Goal: Navigation & Orientation: Find specific page/section

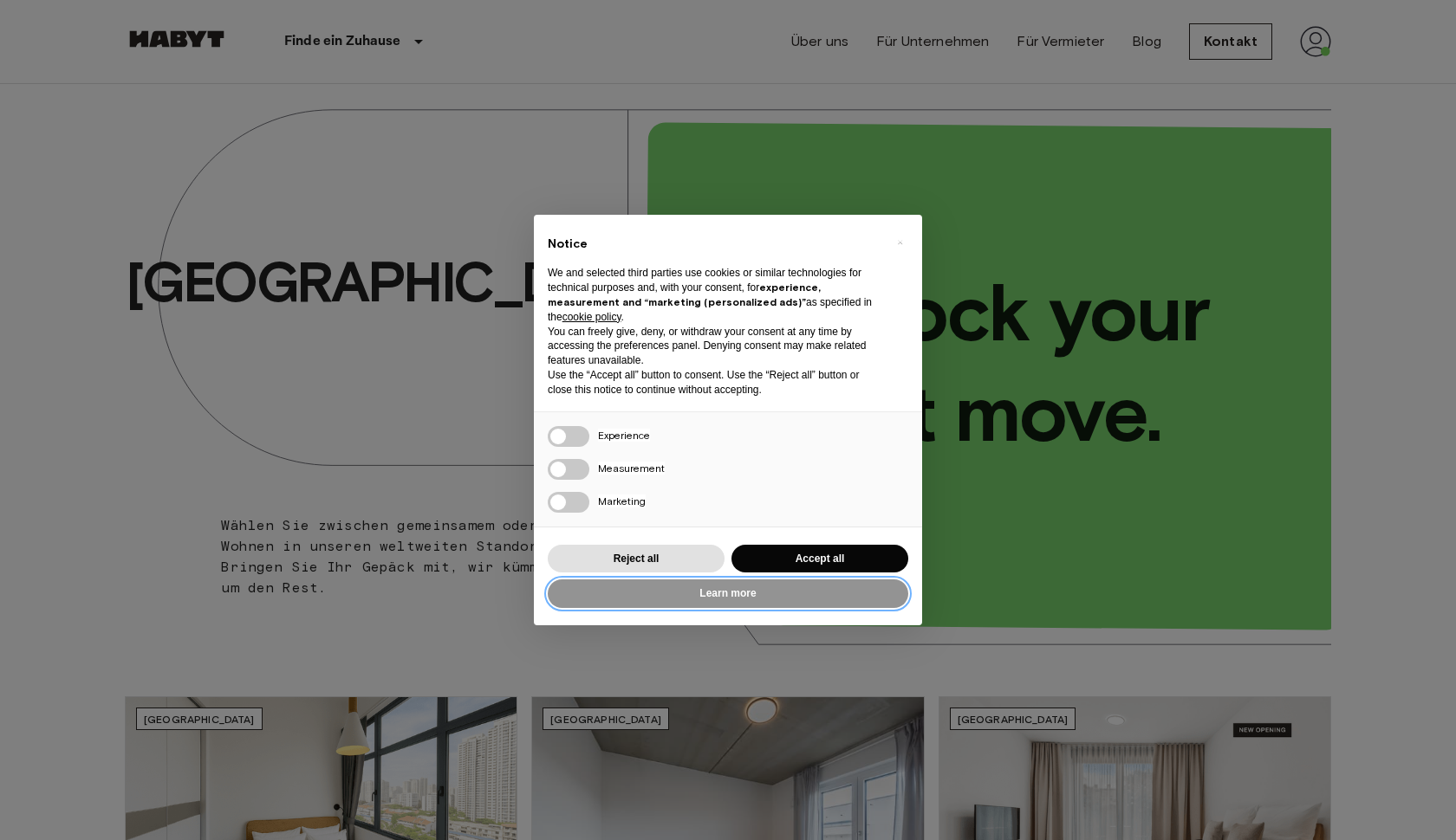
click at [824, 601] on button "Learn more" at bounding box center [727, 593] width 361 height 29
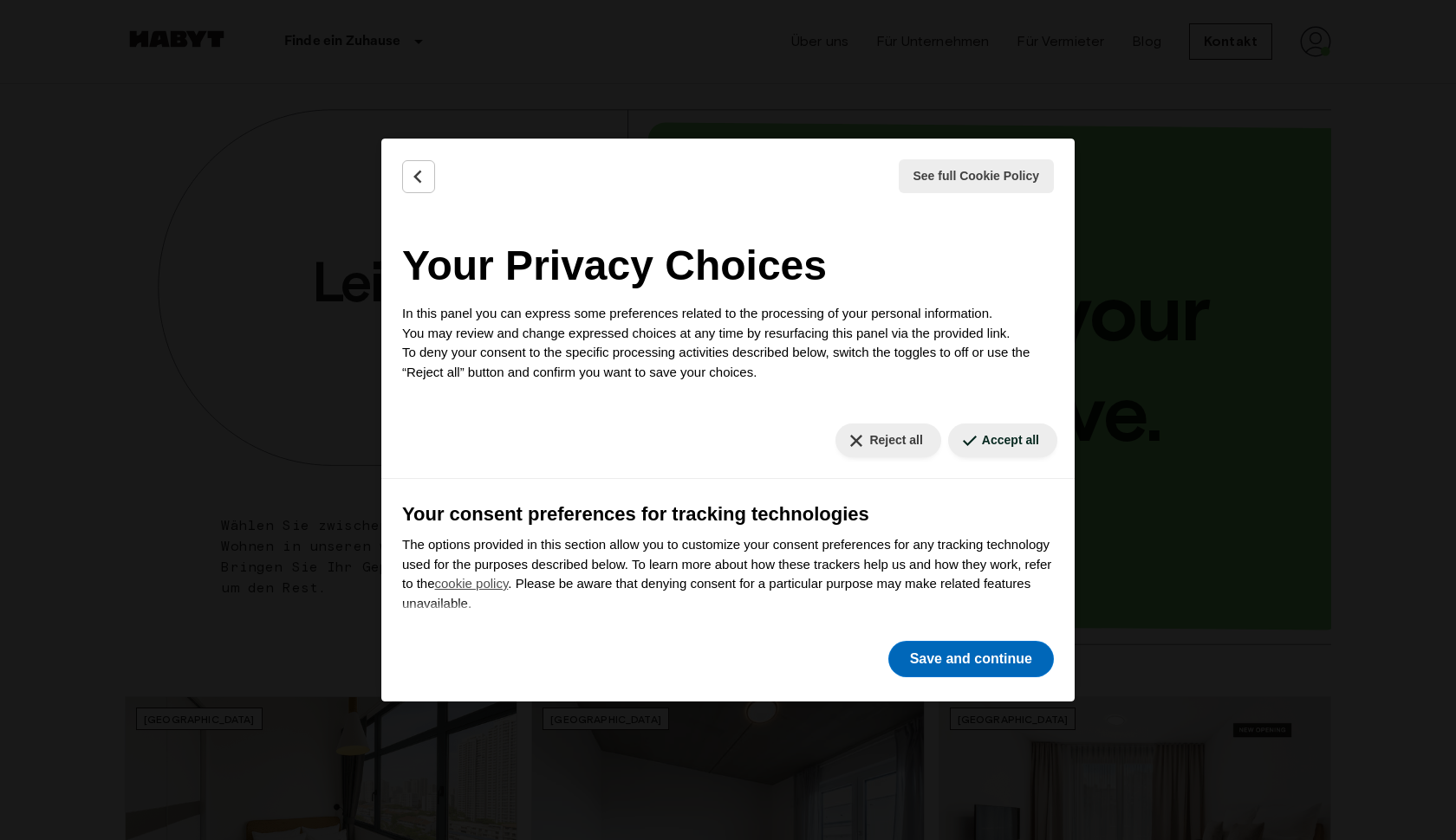
click at [992, 662] on button "Save and continue" at bounding box center [970, 659] width 166 height 36
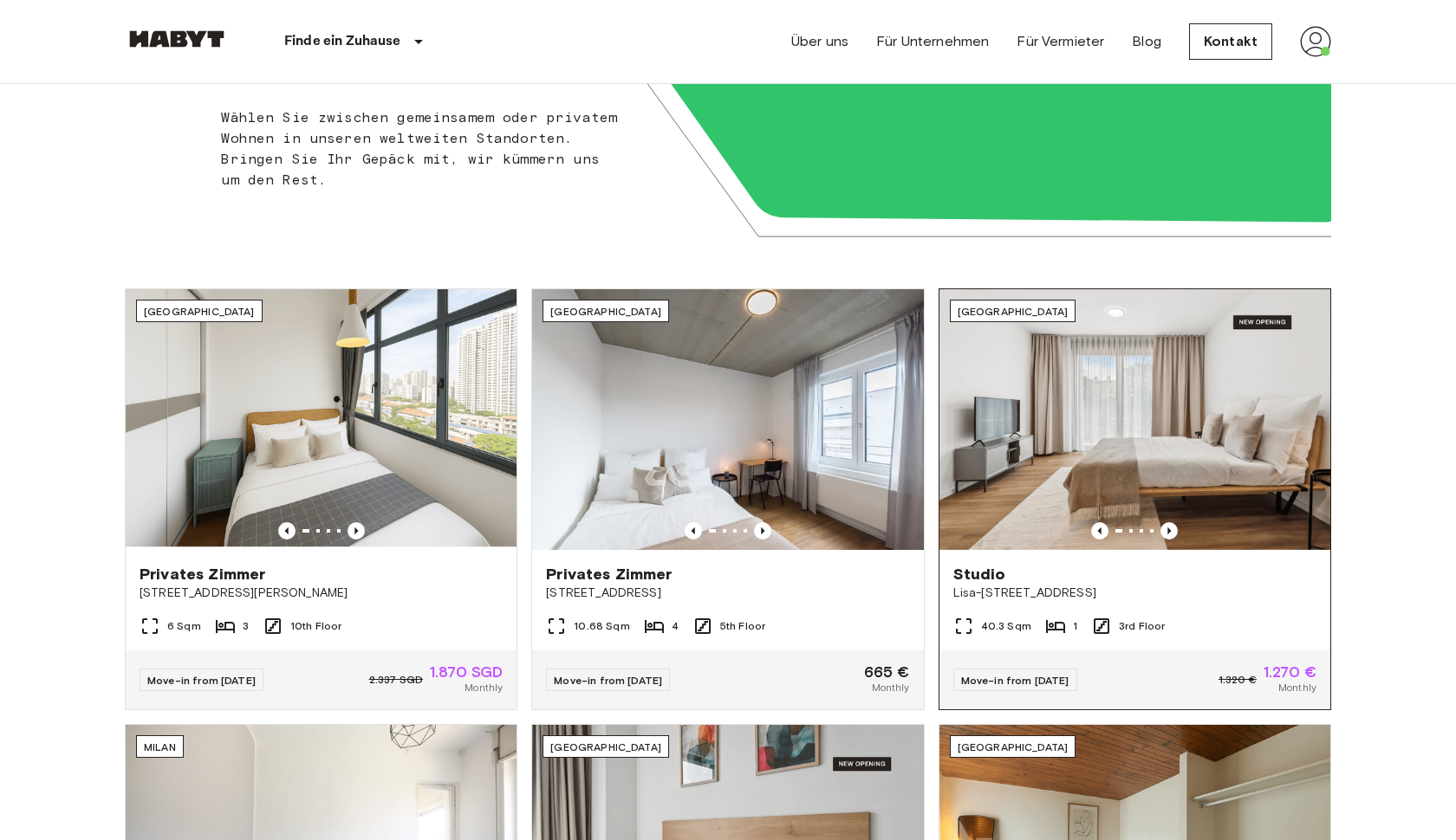
scroll to position [408, 0]
click at [1171, 525] on icon "Previous image" at bounding box center [1169, 531] width 17 height 17
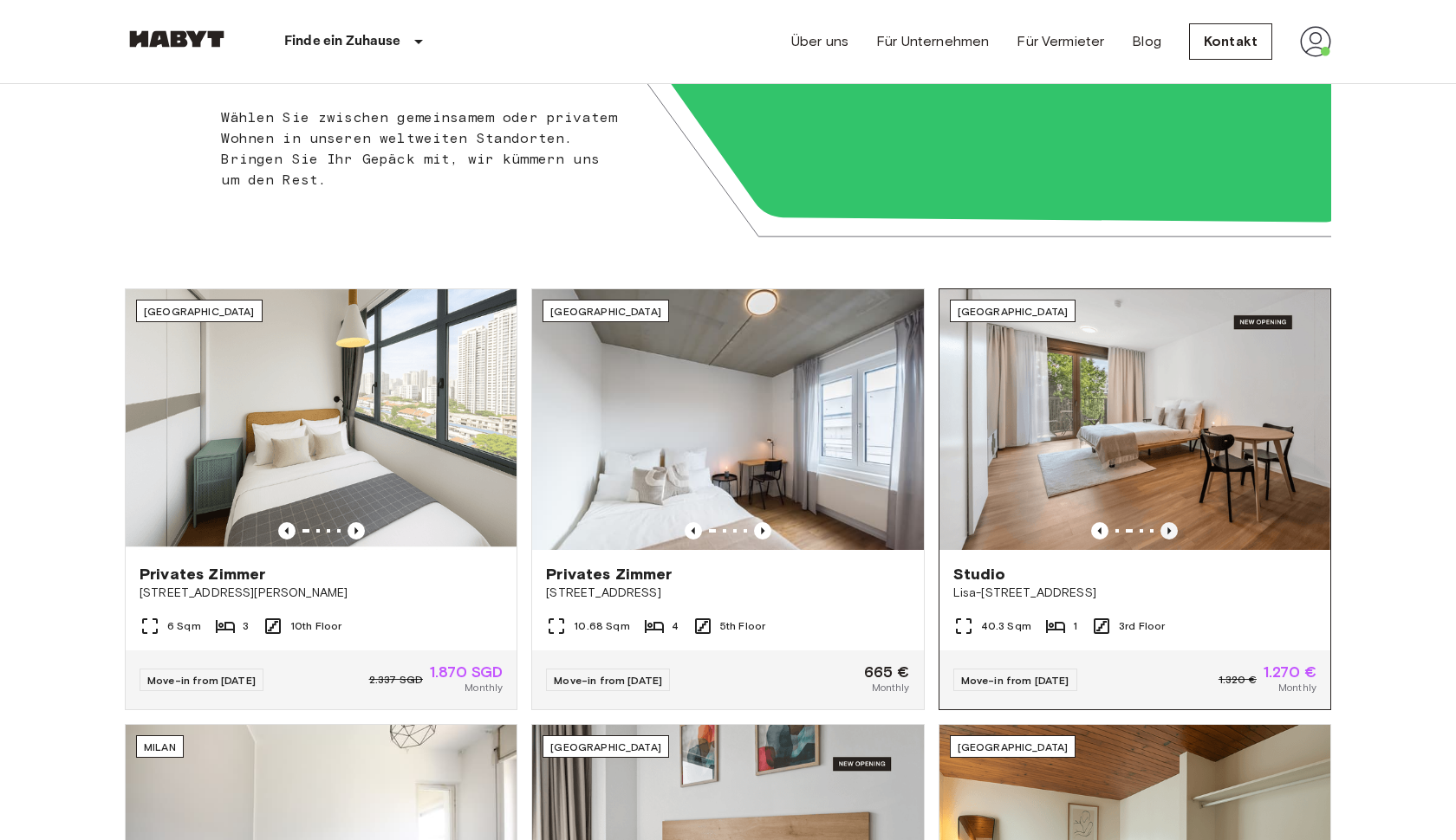
click at [1171, 525] on icon "Previous image" at bounding box center [1169, 531] width 17 height 17
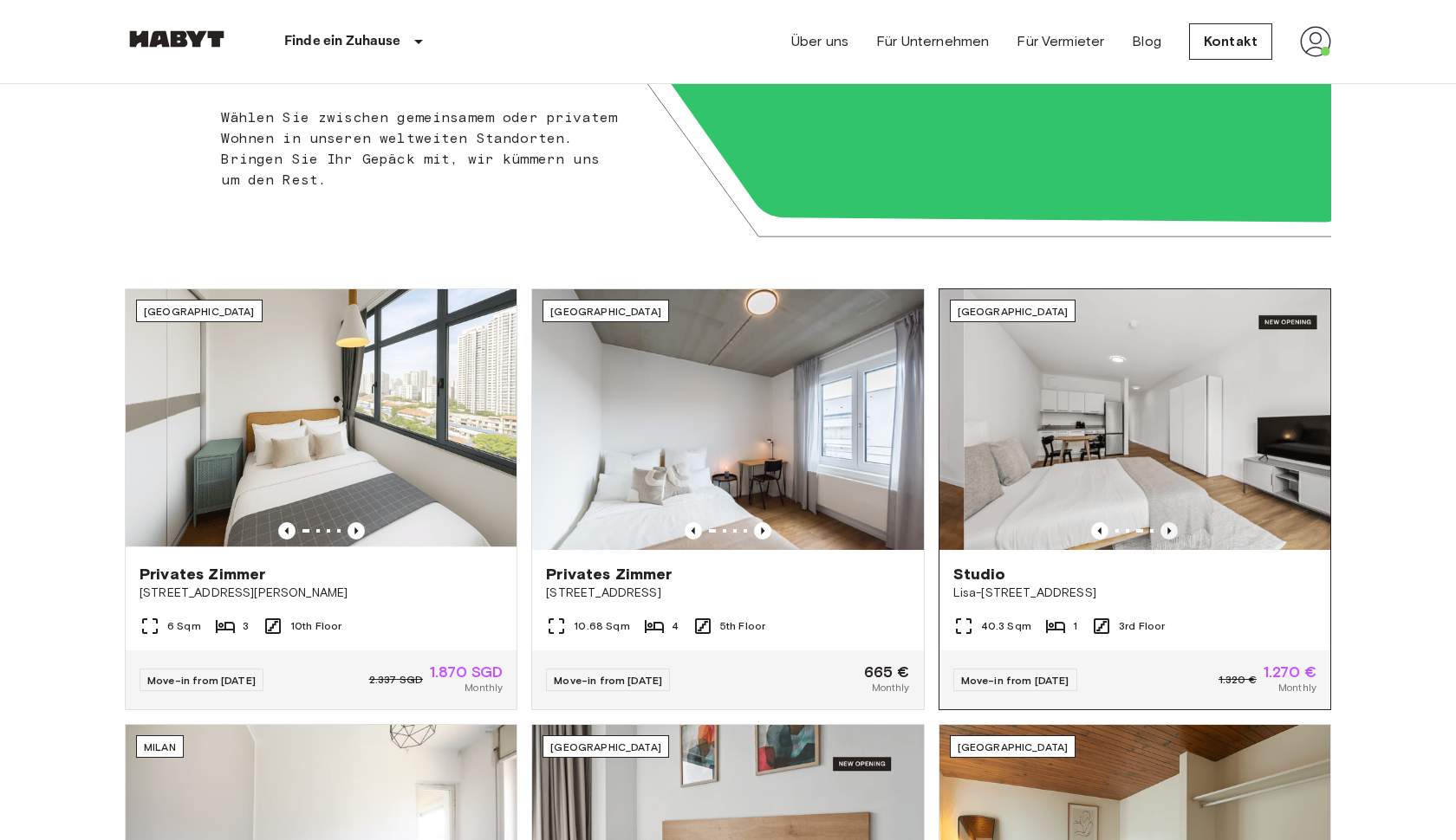
click at [1171, 525] on icon "Previous image" at bounding box center [1169, 531] width 17 height 17
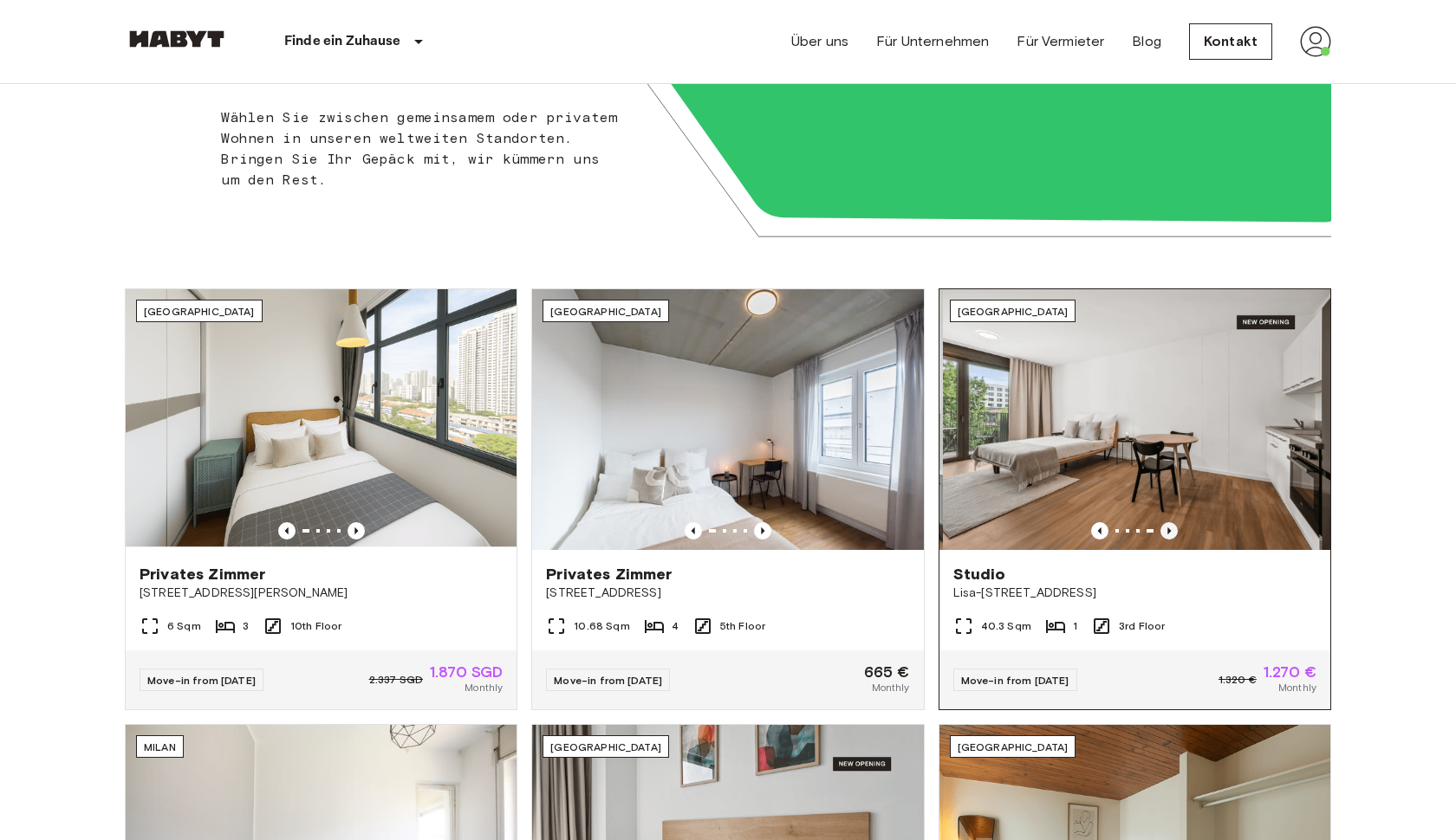
click at [1171, 525] on icon "Previous image" at bounding box center [1169, 531] width 17 height 17
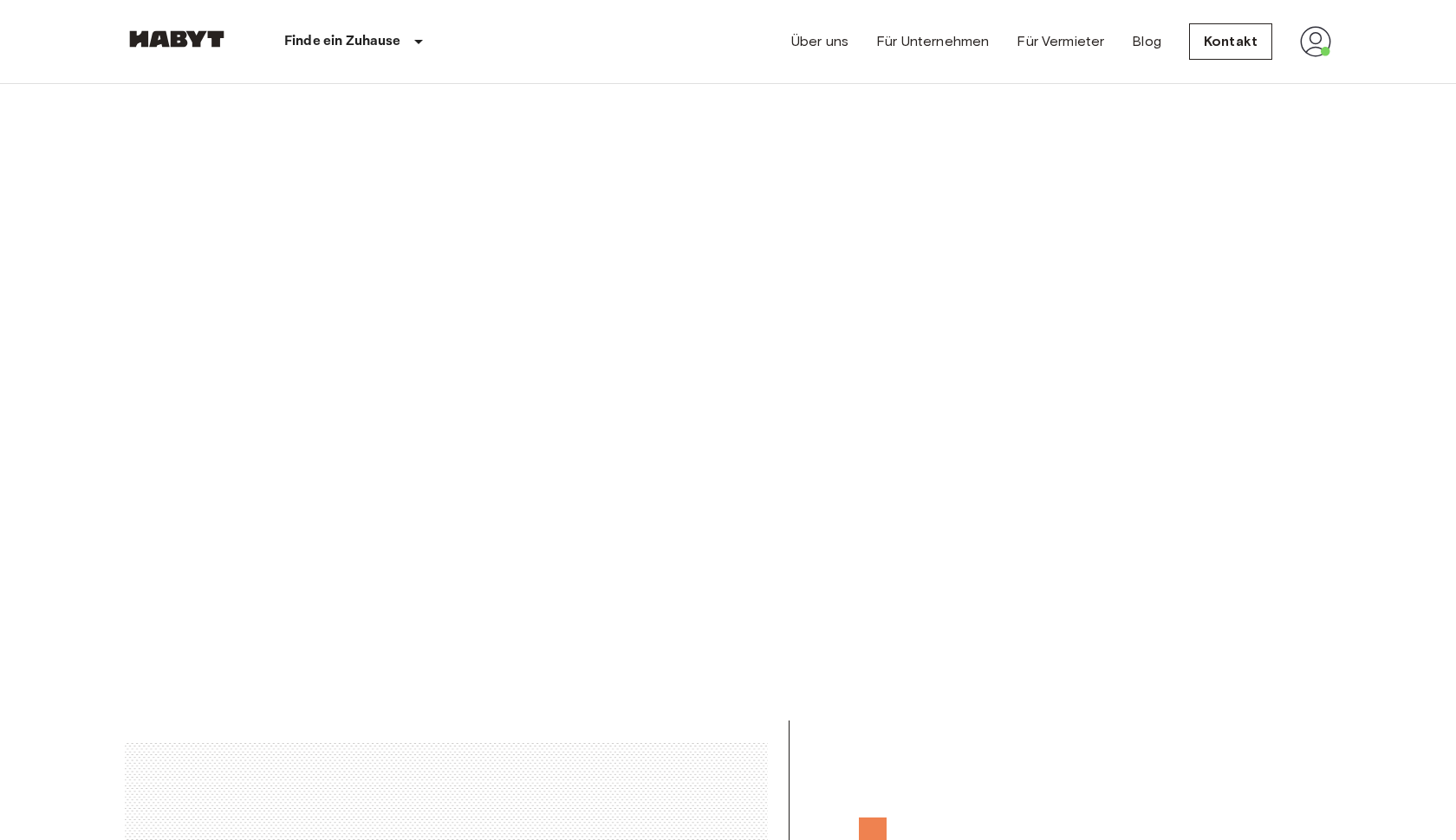
scroll to position [2658, 0]
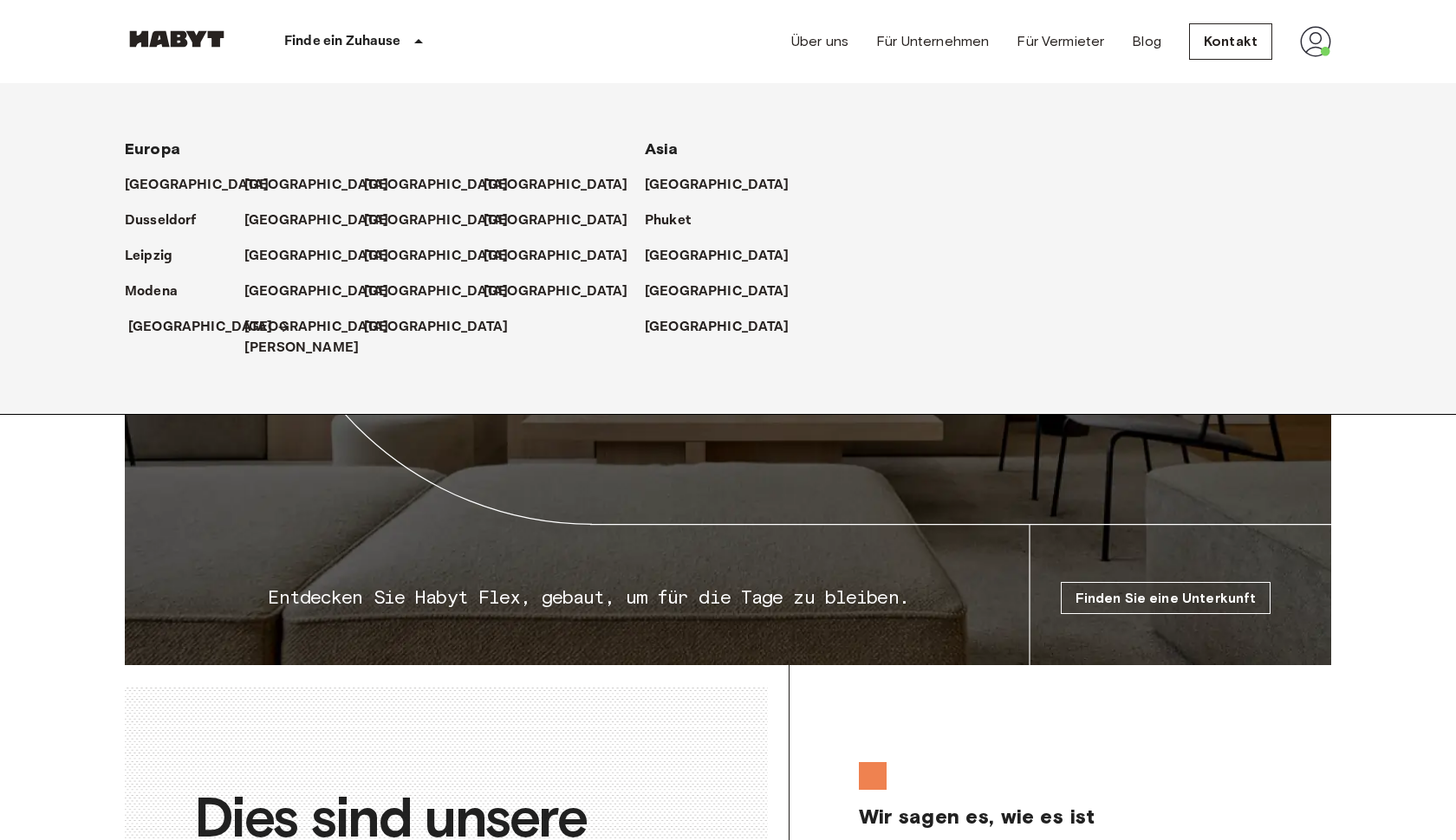
click at [164, 329] on p "[GEOGRAPHIC_DATA]" at bounding box center [201, 327] width 145 height 21
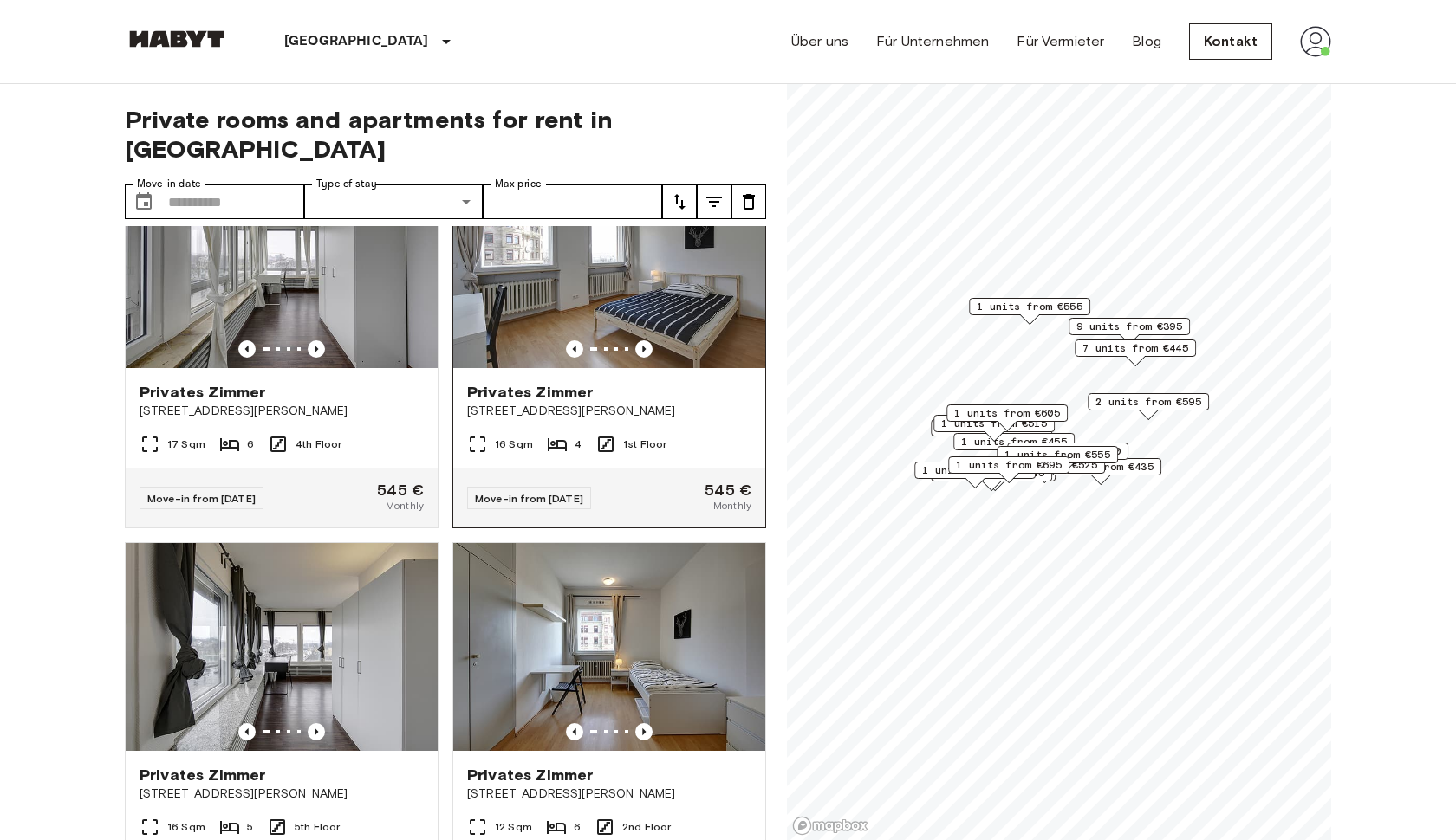
scroll to position [5448, 0]
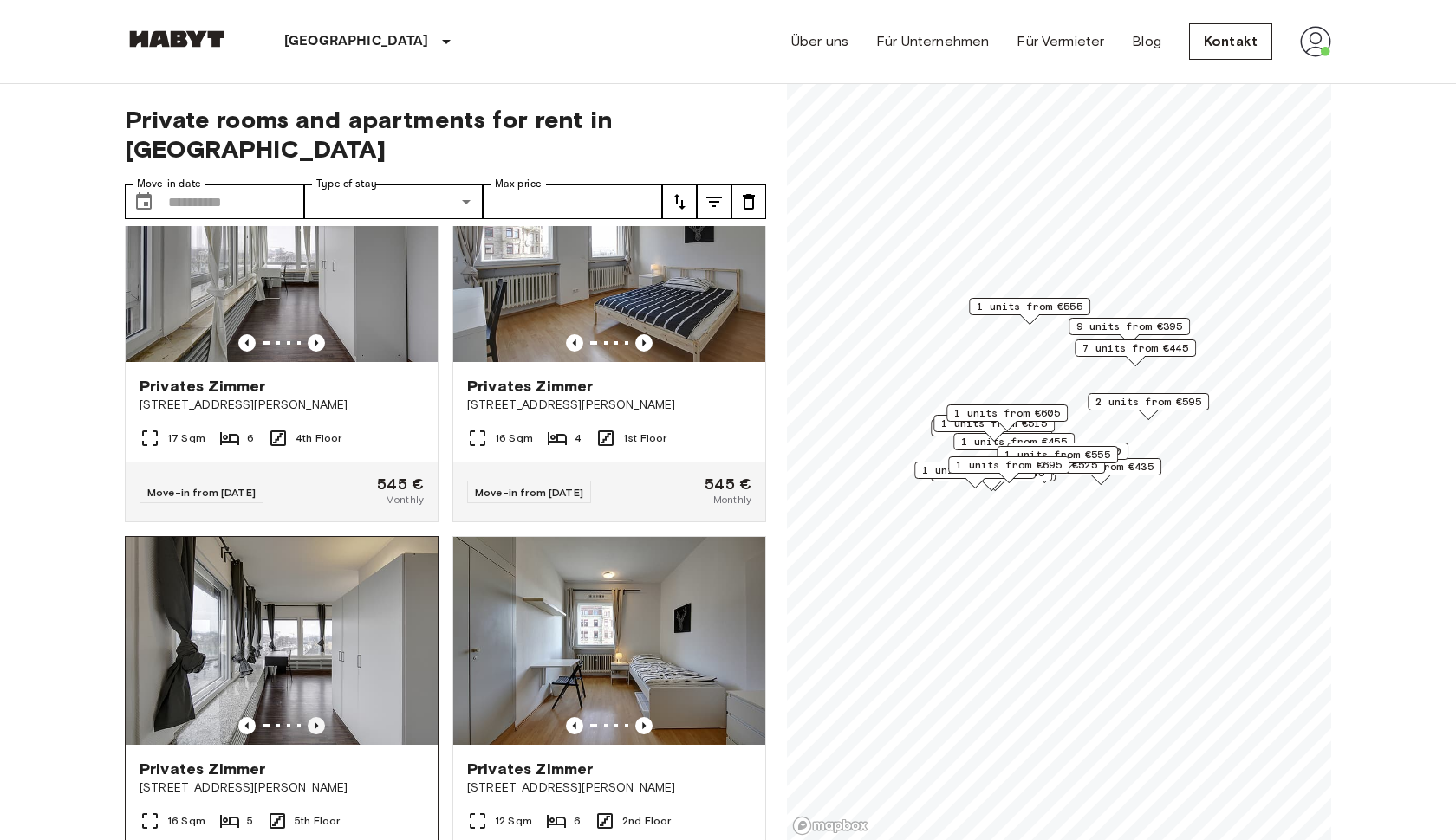
click at [313, 718] on icon "Previous image" at bounding box center [316, 726] width 17 height 17
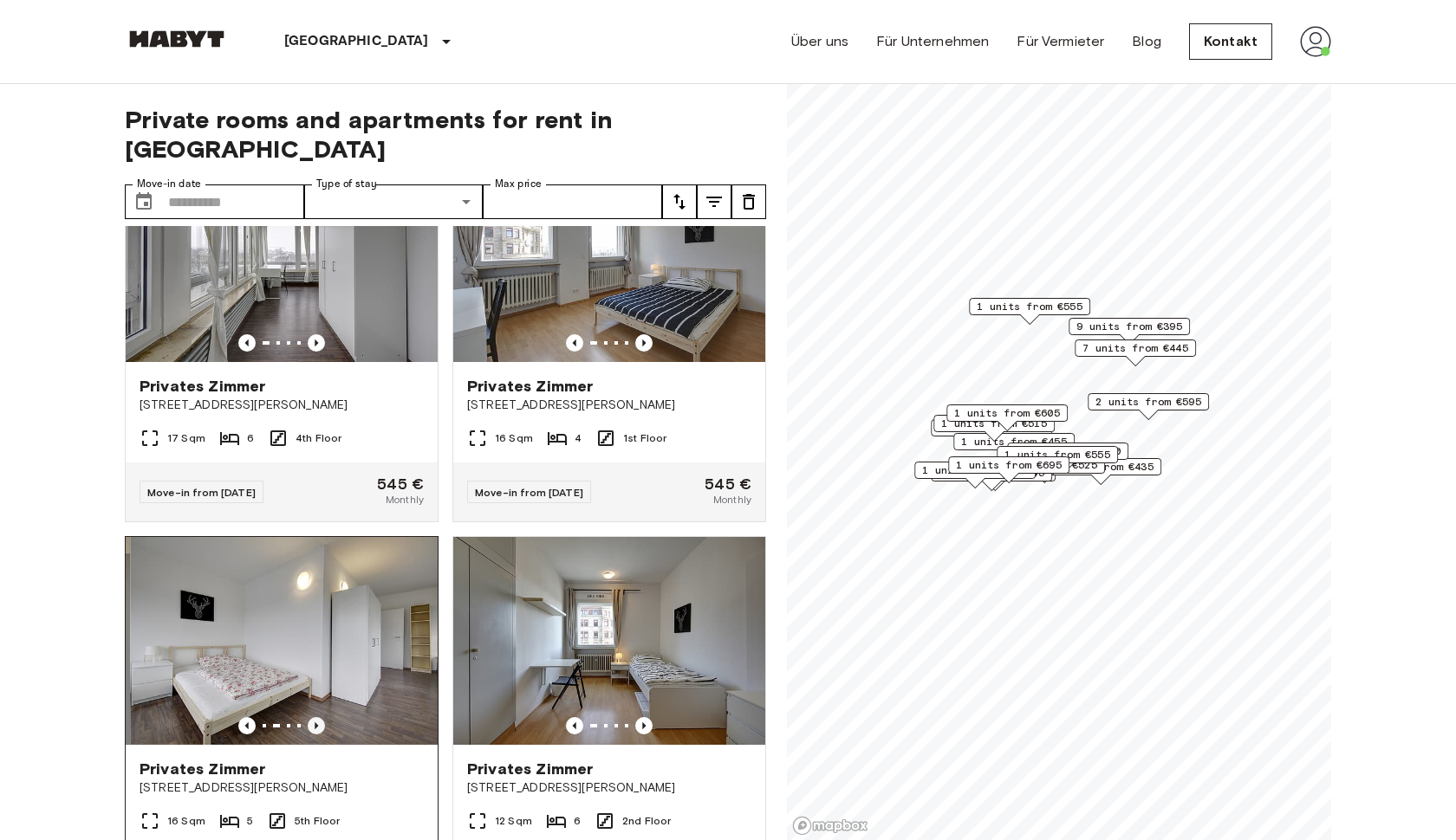
click at [313, 718] on icon "Previous image" at bounding box center [316, 726] width 17 height 17
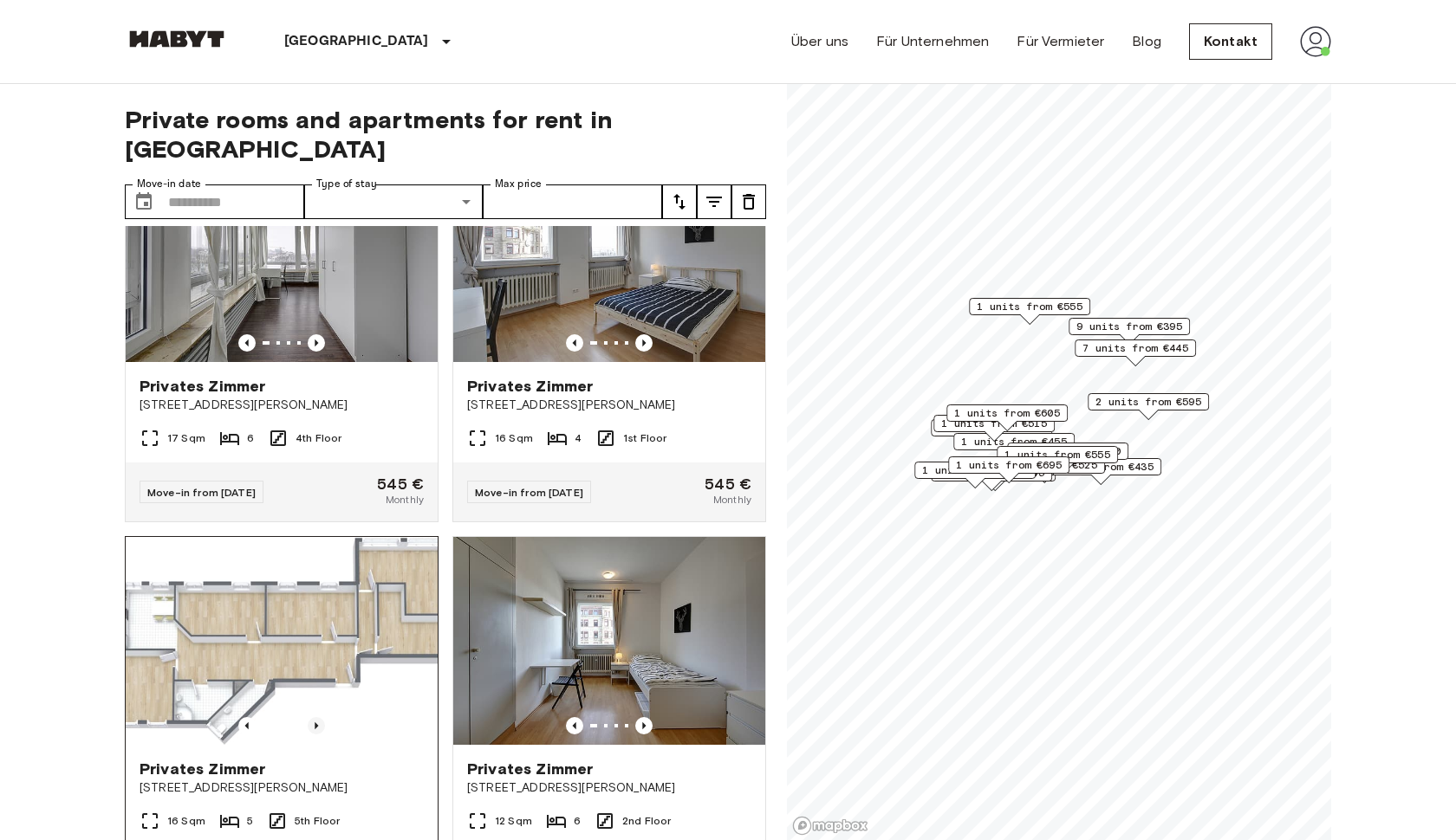
click at [313, 718] on icon "Previous image" at bounding box center [316, 726] width 17 height 17
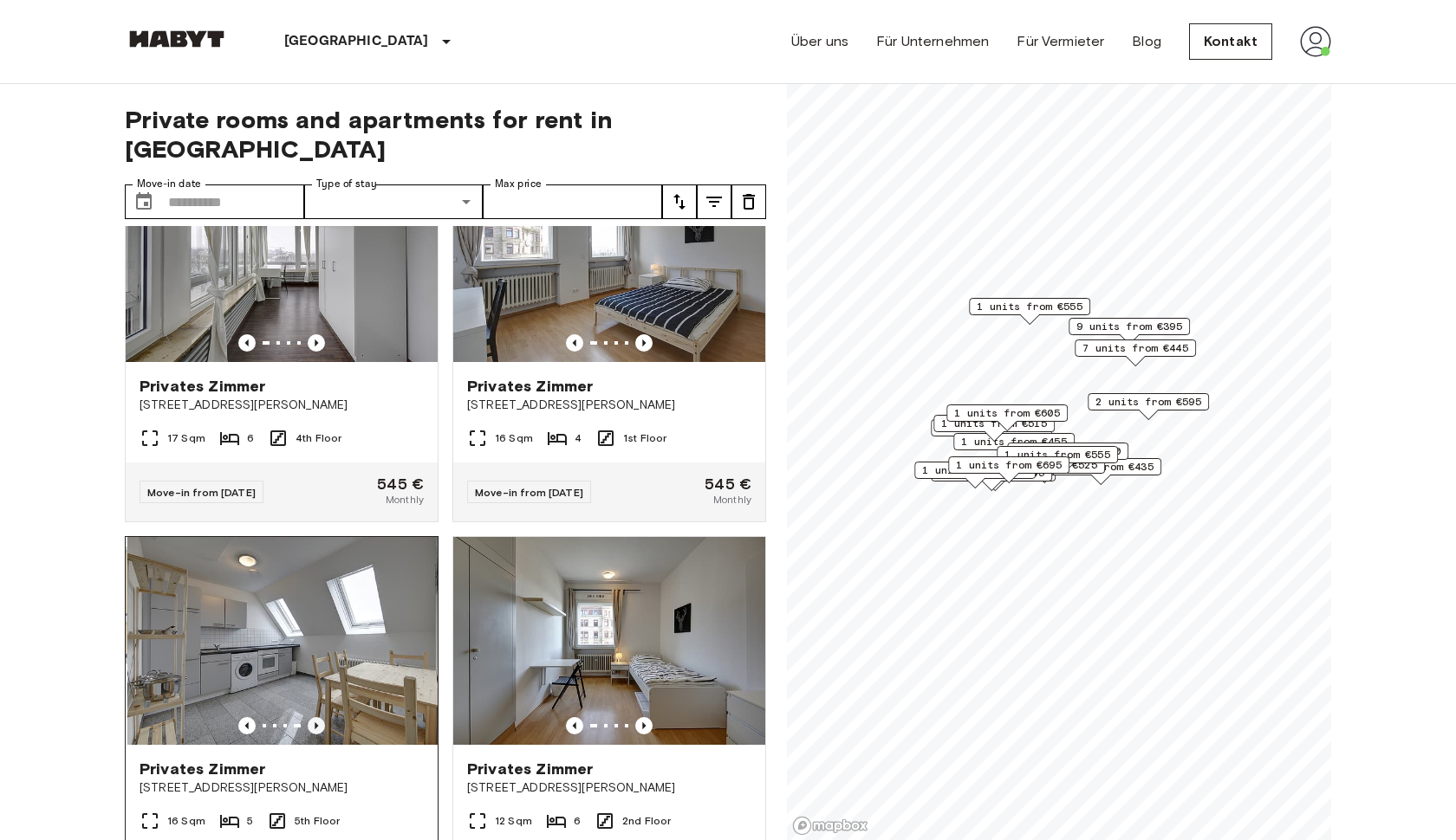
click at [313, 718] on icon "Previous image" at bounding box center [316, 726] width 17 height 17
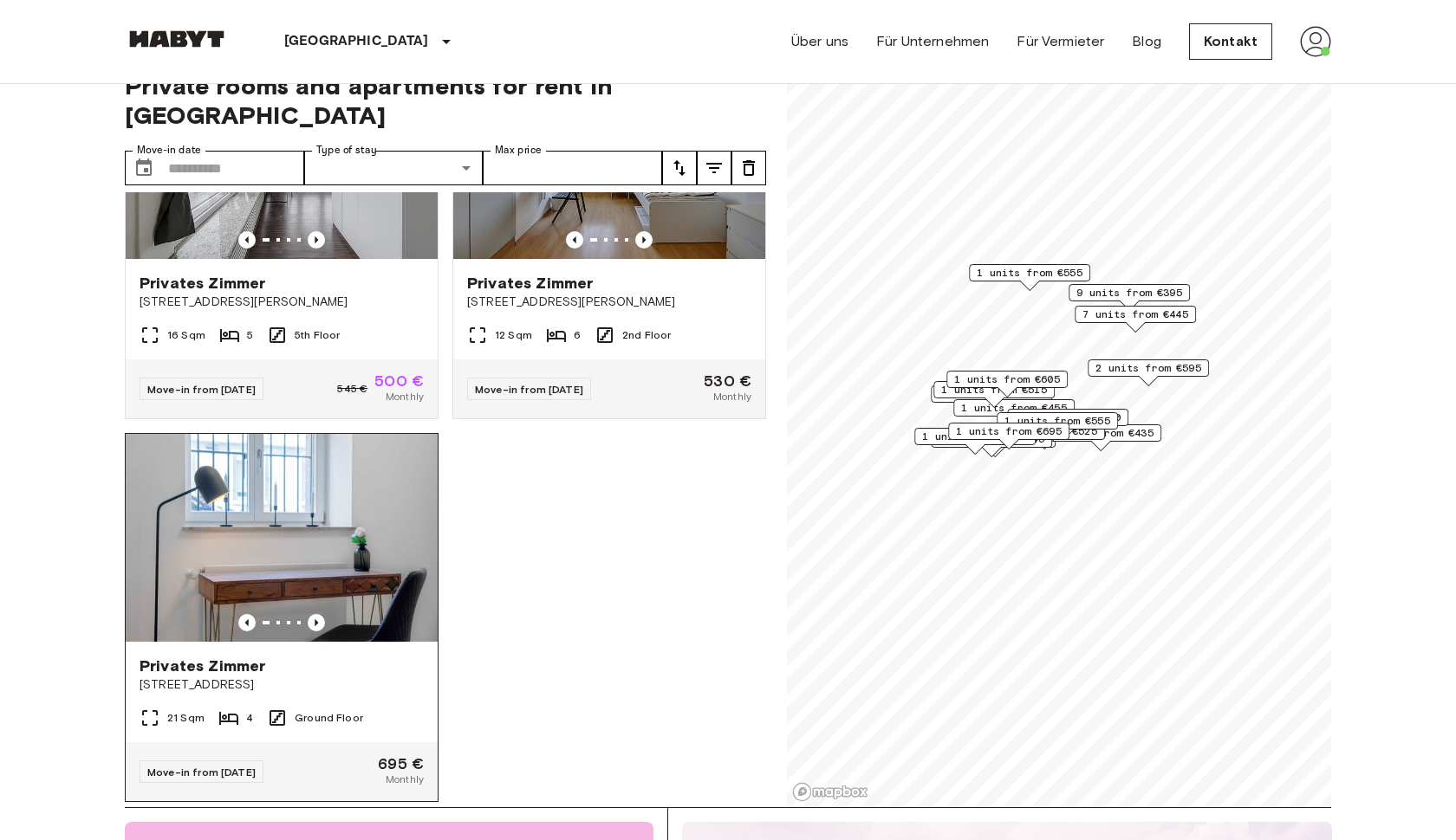
scroll to position [5899, 0]
